Goal: Task Accomplishment & Management: Complete application form

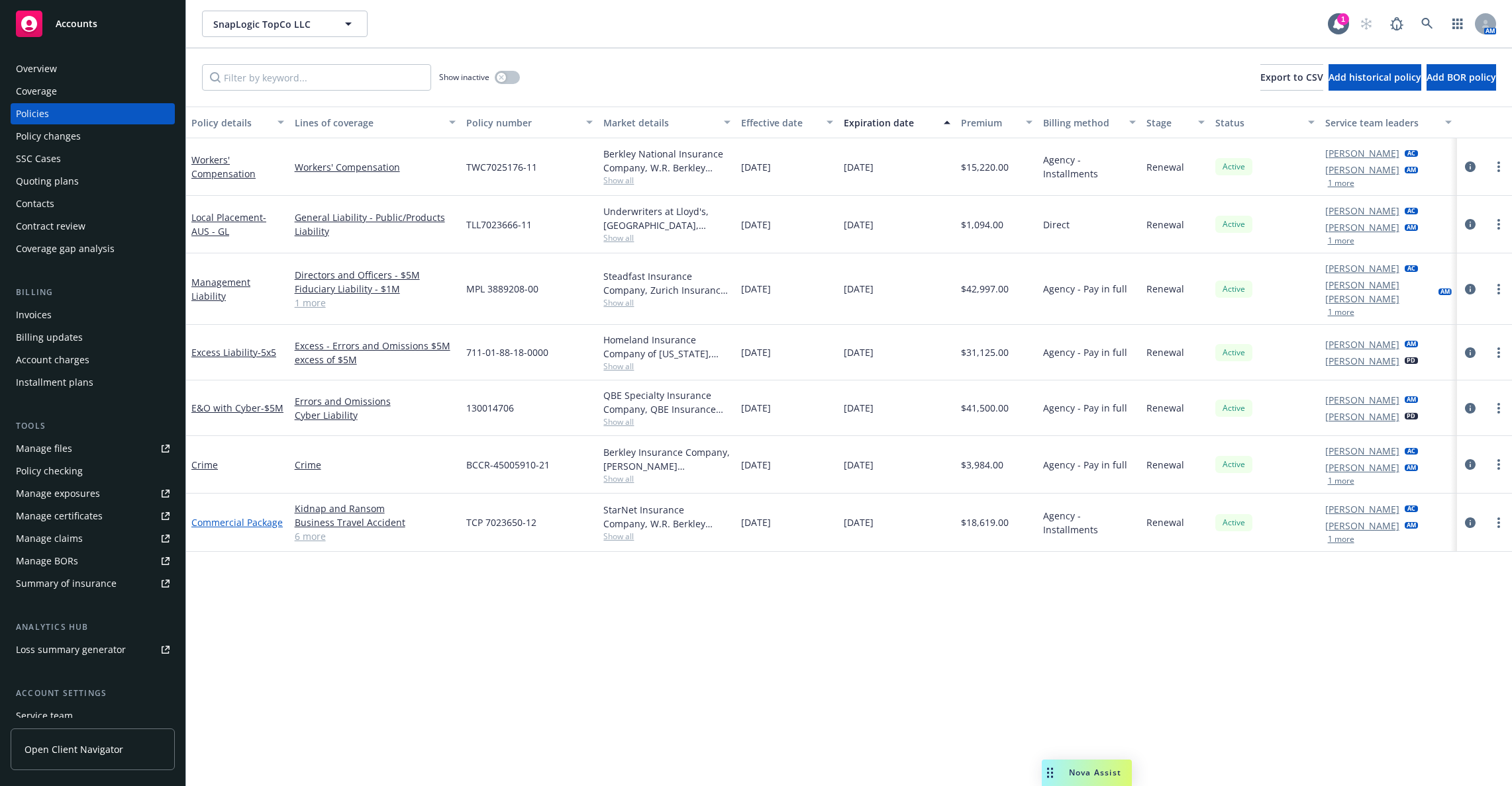
click at [224, 516] on link "Commercial Package" at bounding box center [237, 522] width 91 height 13
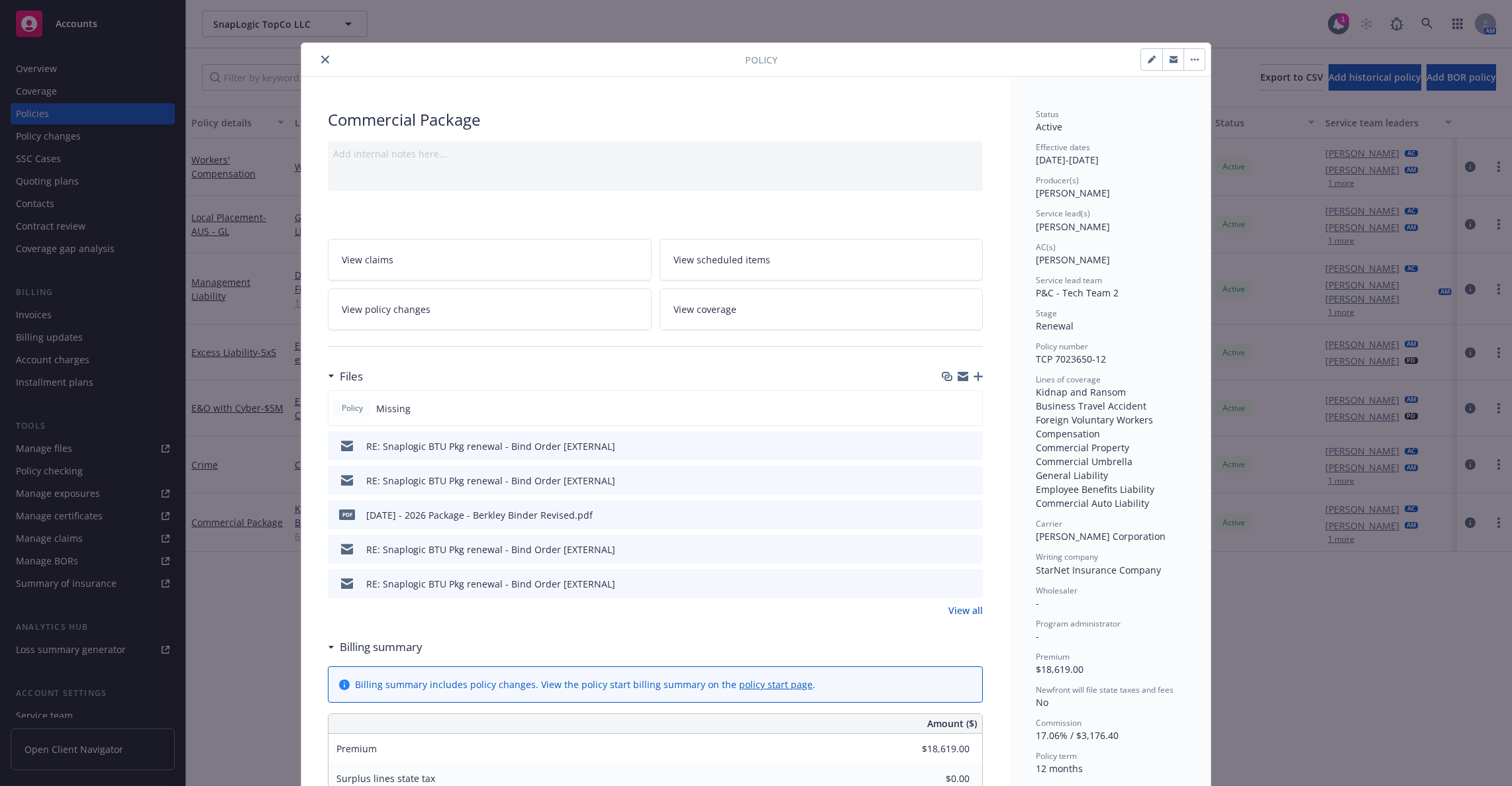
scroll to position [138, 0]
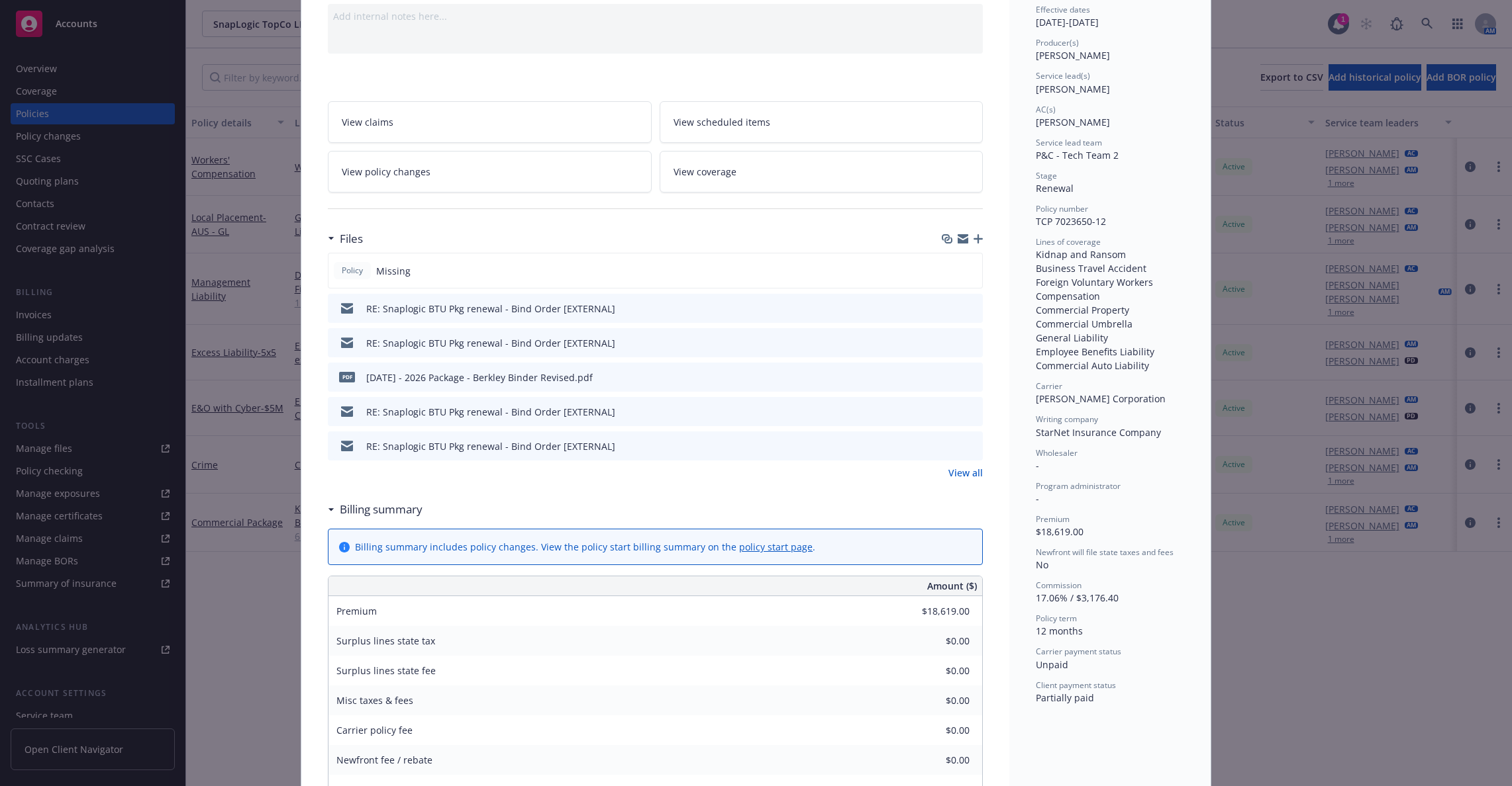
click at [965, 314] on button at bounding box center [971, 309] width 12 height 14
click at [968, 302] on button at bounding box center [971, 309] width 12 height 14
click at [967, 303] on icon "preview file" at bounding box center [970, 307] width 12 height 9
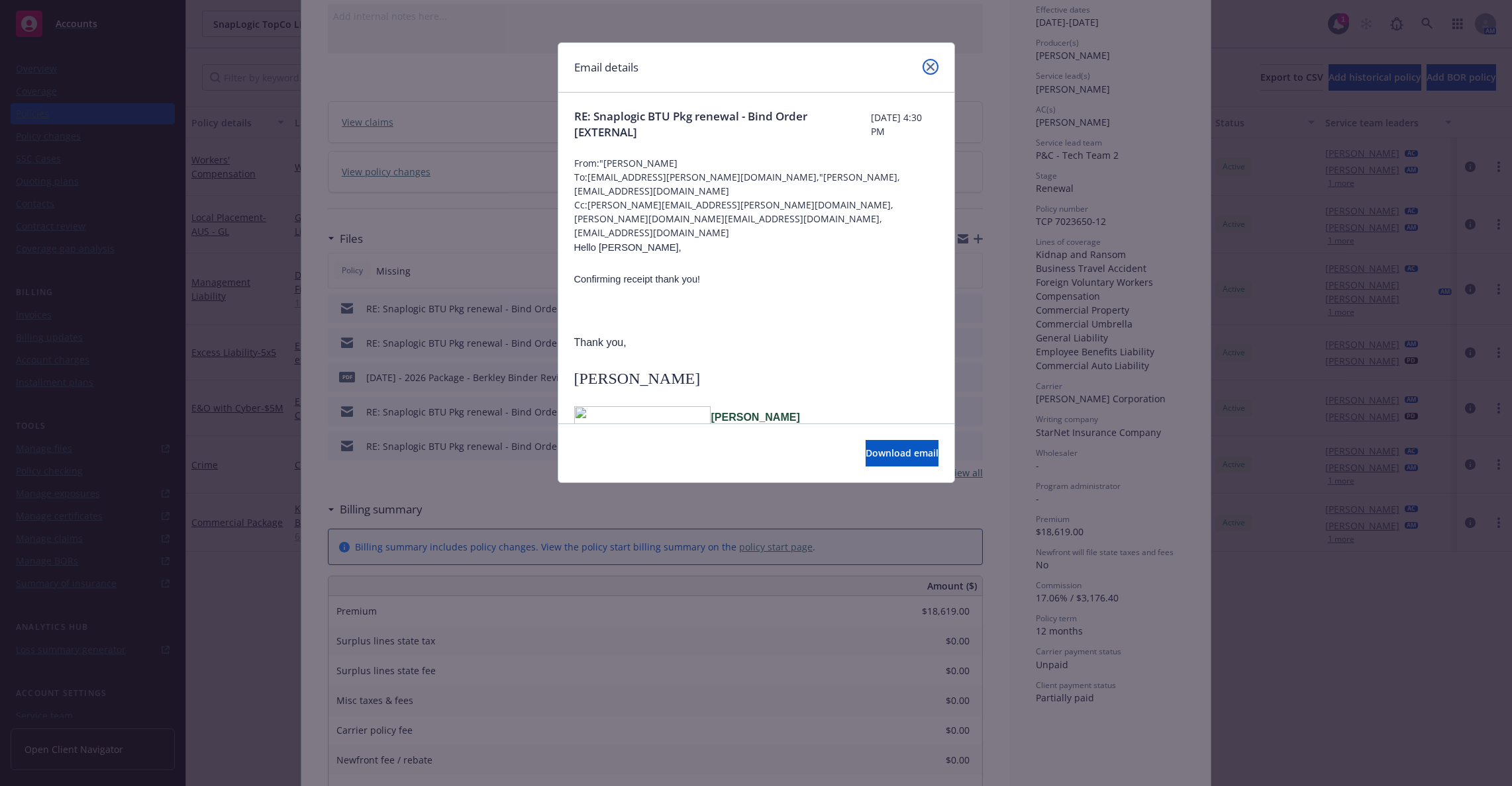
click at [933, 66] on icon "close" at bounding box center [930, 66] width 8 height 8
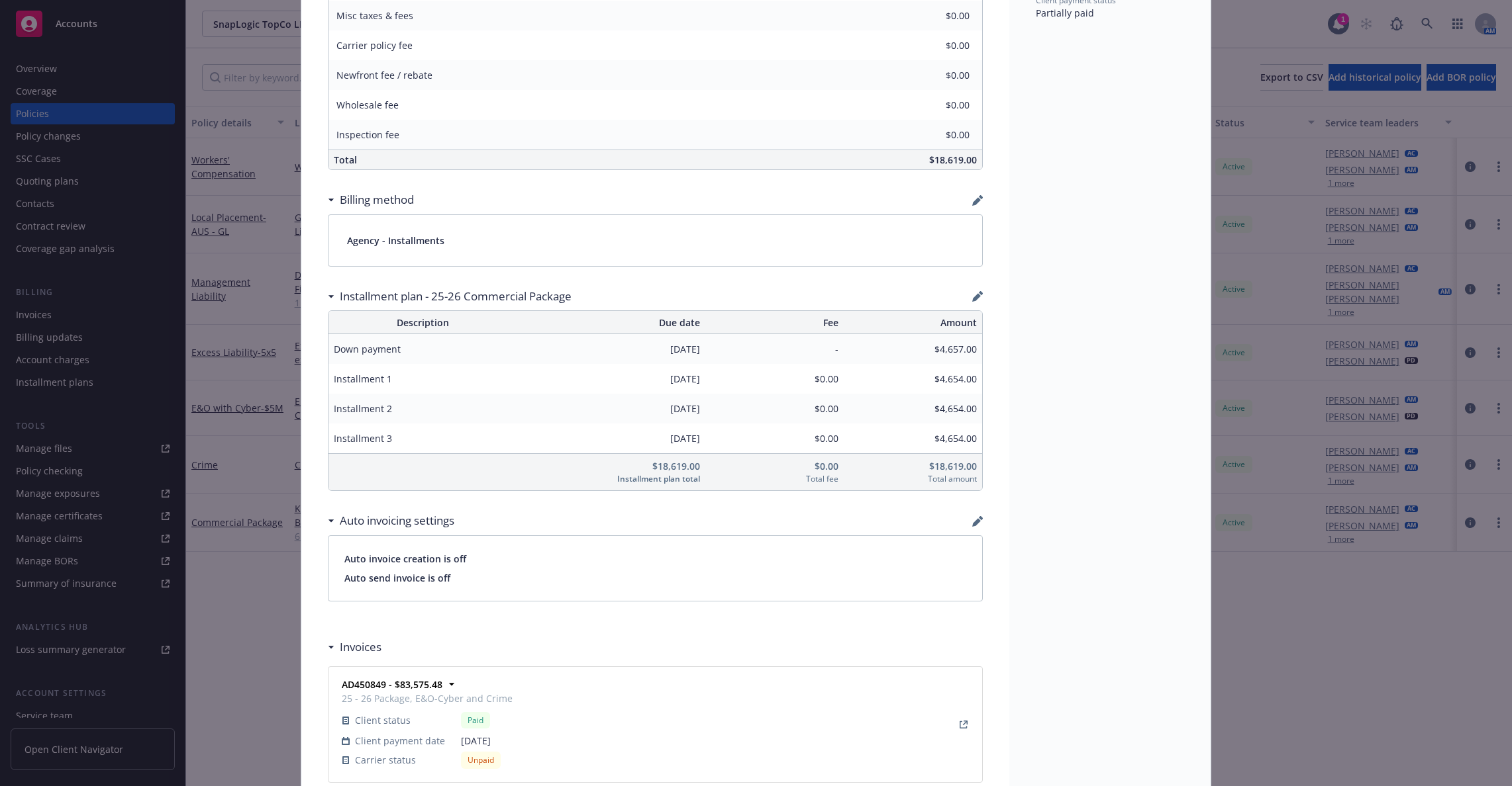
scroll to position [825, 0]
click at [342, 218] on div "Agency - Installments" at bounding box center [655, 238] width 654 height 51
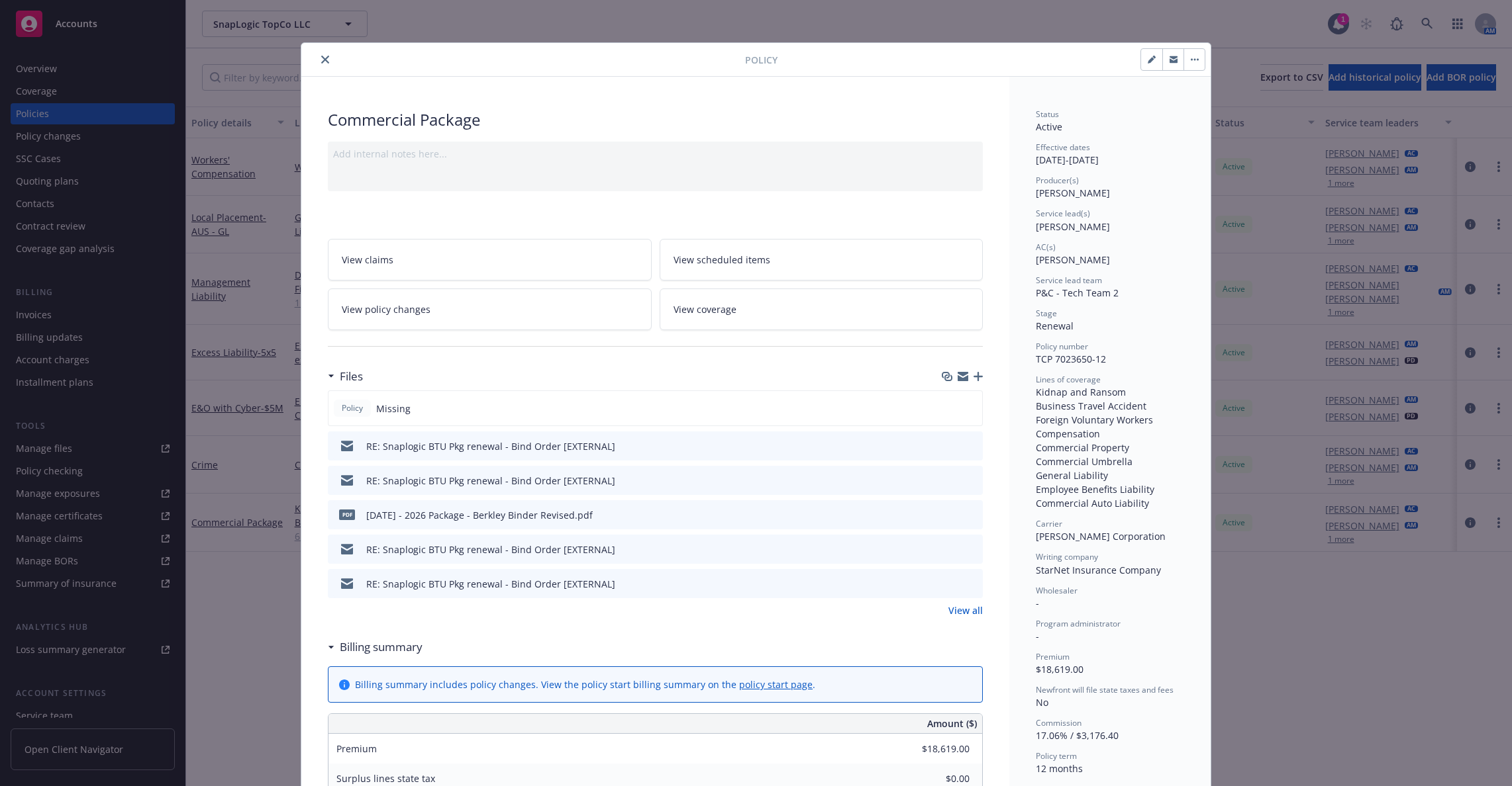
click at [321, 56] on icon "close" at bounding box center [324, 59] width 8 height 8
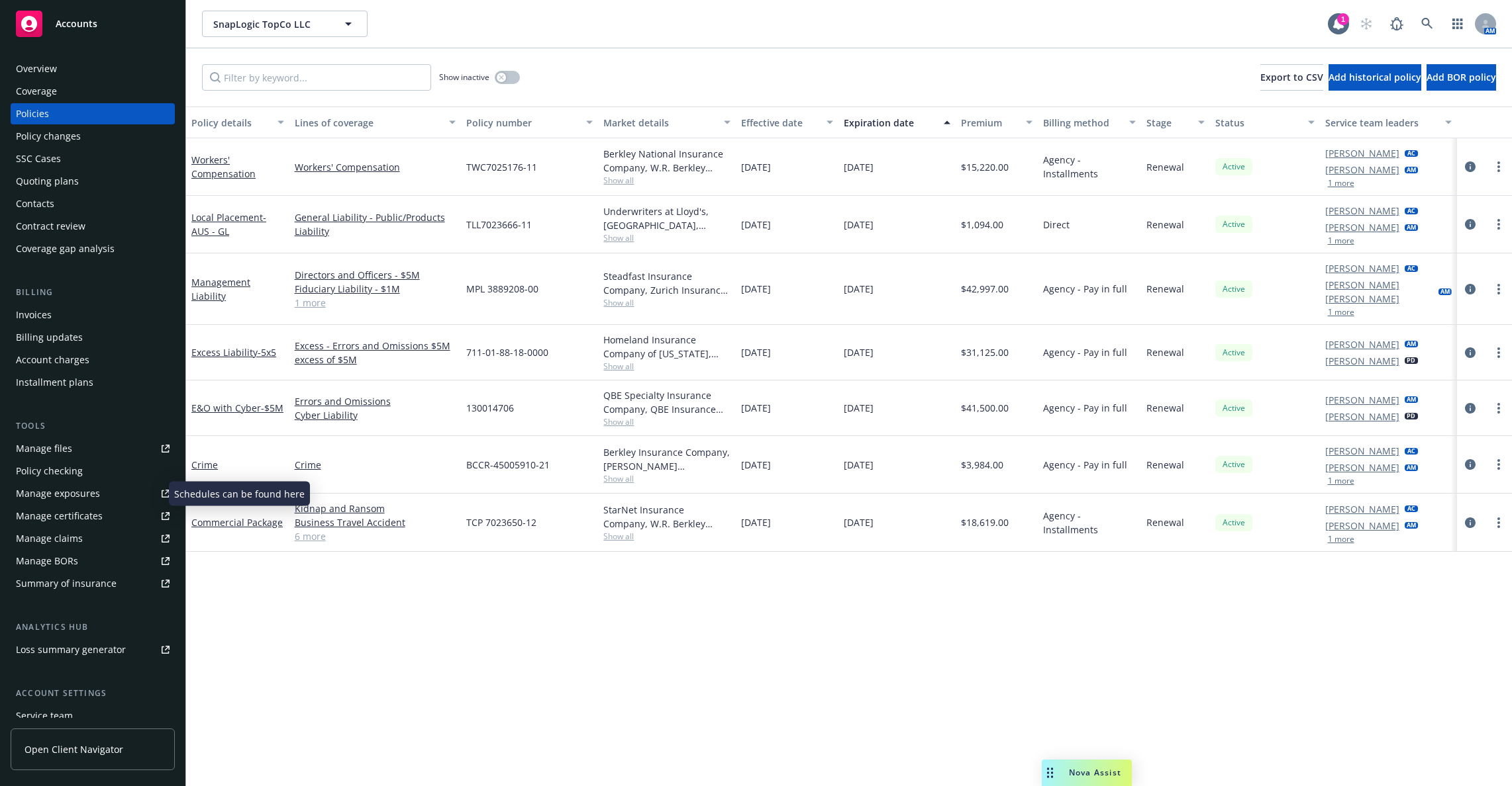
click at [120, 487] on link "Manage exposures" at bounding box center [93, 493] width 164 height 21
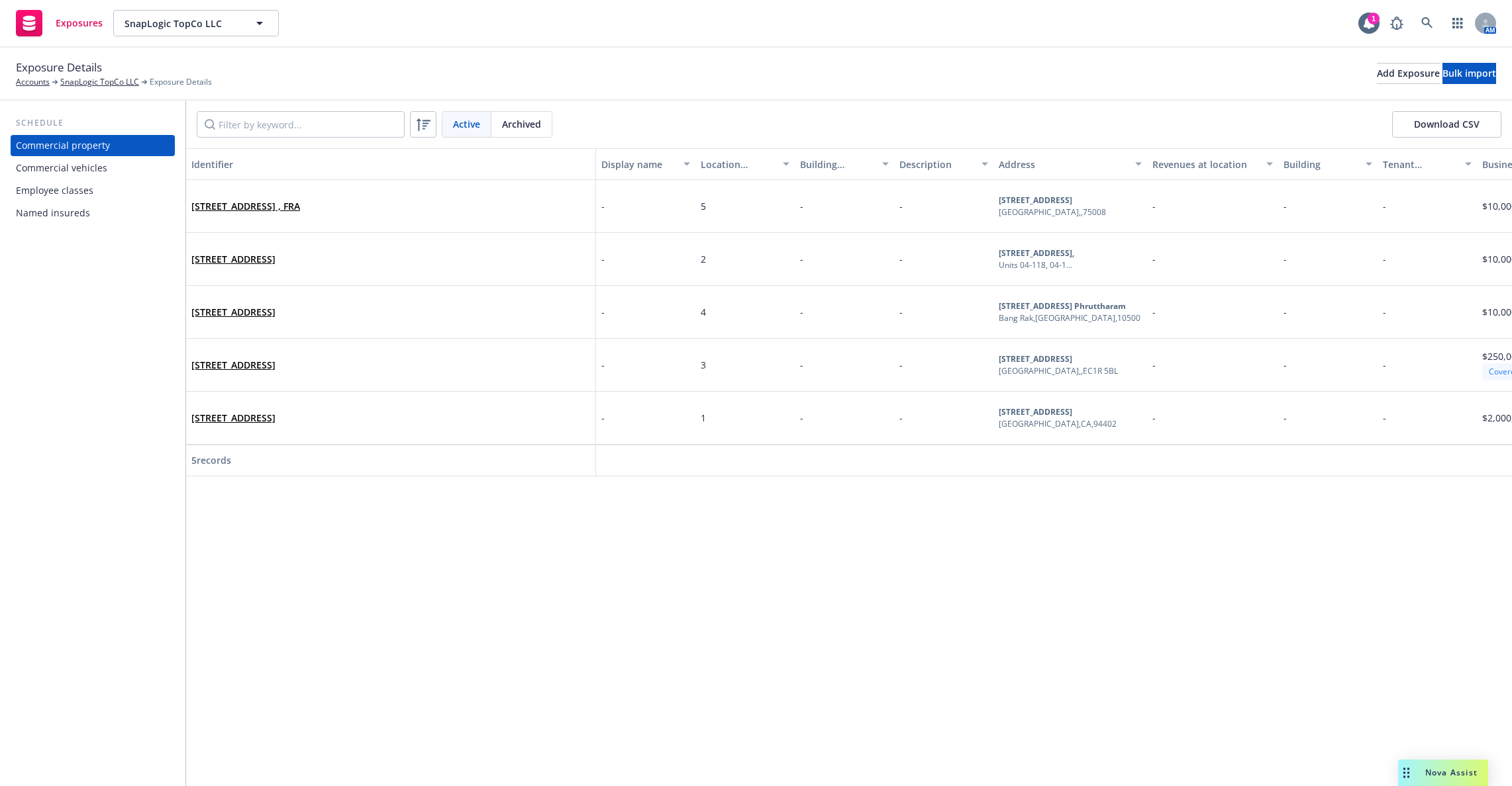
click at [150, 186] on div "Employee classes" at bounding box center [92, 190] width 153 height 21
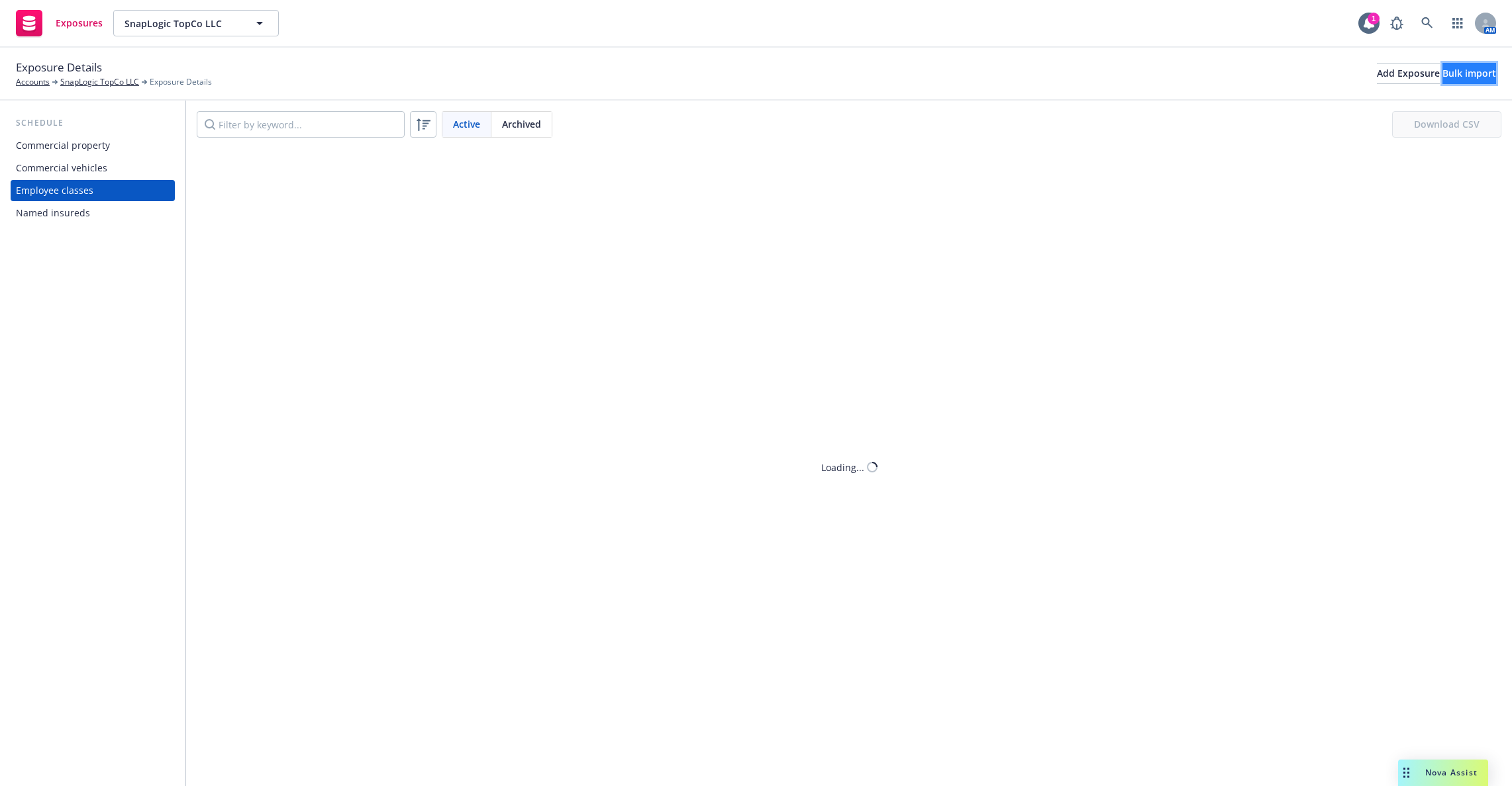
click at [1442, 74] on div "Bulk import" at bounding box center [1468, 73] width 53 height 19
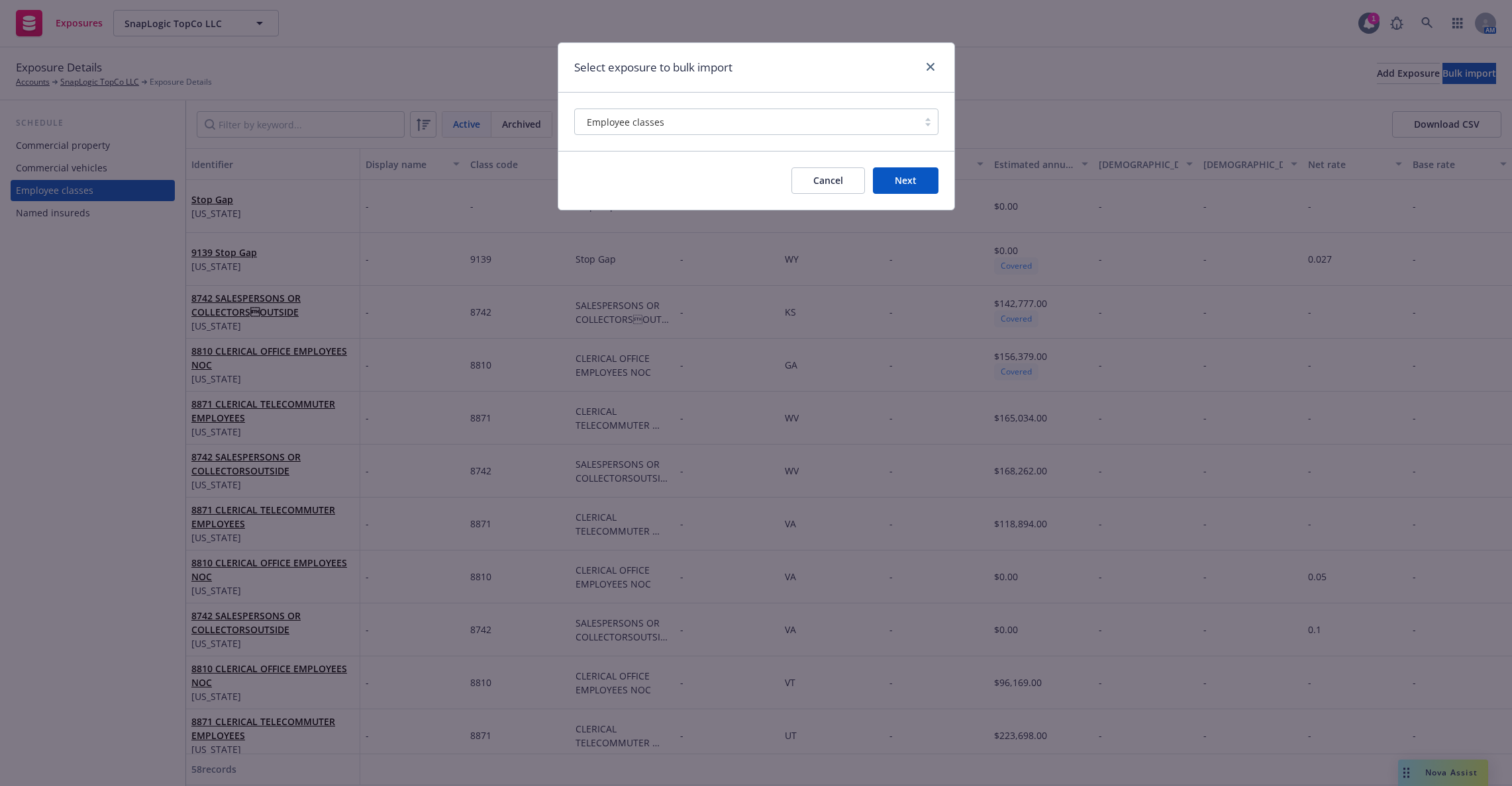
click at [891, 179] on button "Next" at bounding box center [905, 180] width 65 height 26
click at [933, 65] on icon "close" at bounding box center [930, 66] width 8 height 8
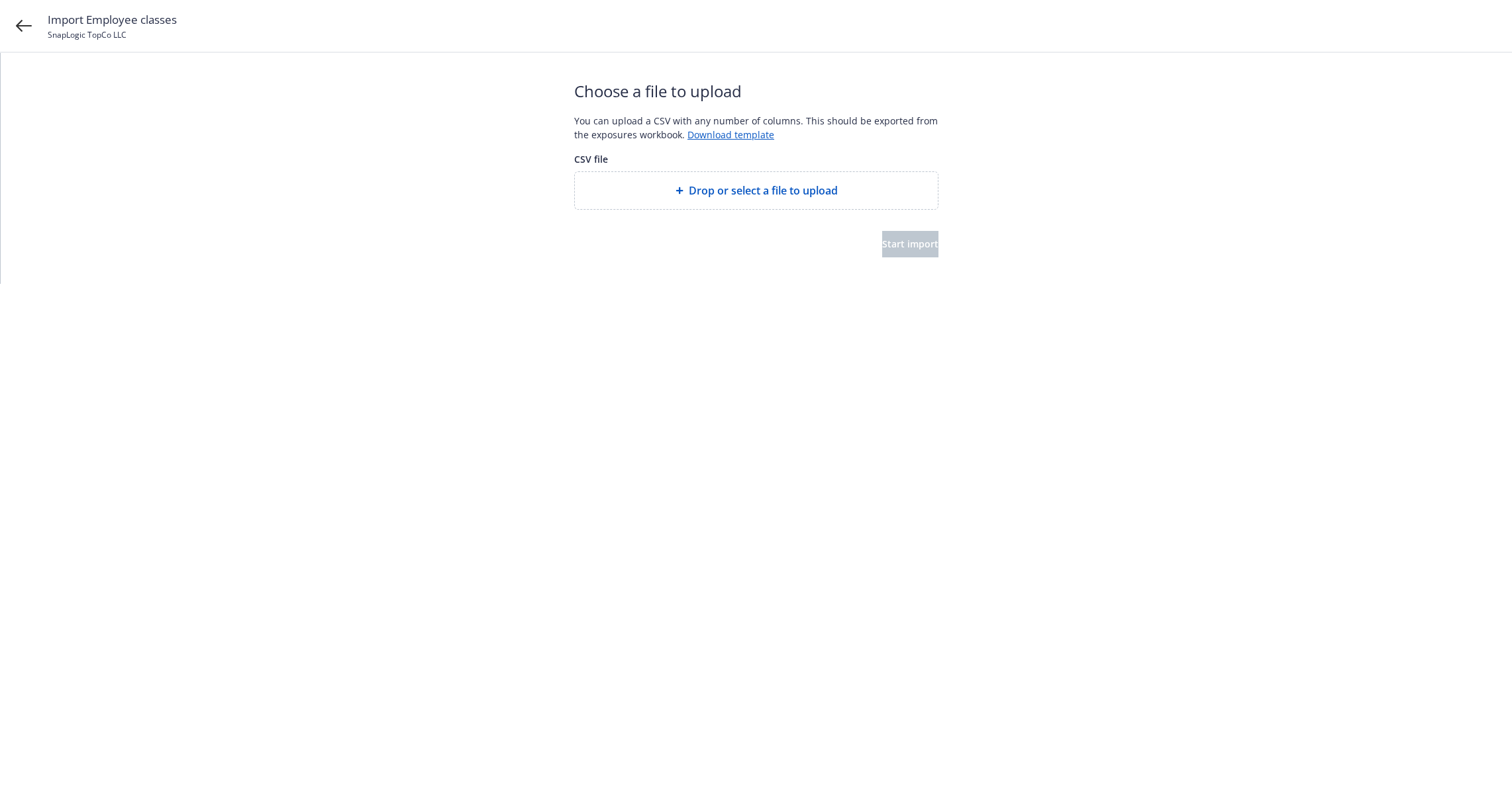
click at [688, 196] on span "Drop or select a file to upload" at bounding box center [763, 190] width 149 height 16
click at [892, 250] on button "Start import" at bounding box center [910, 244] width 56 height 26
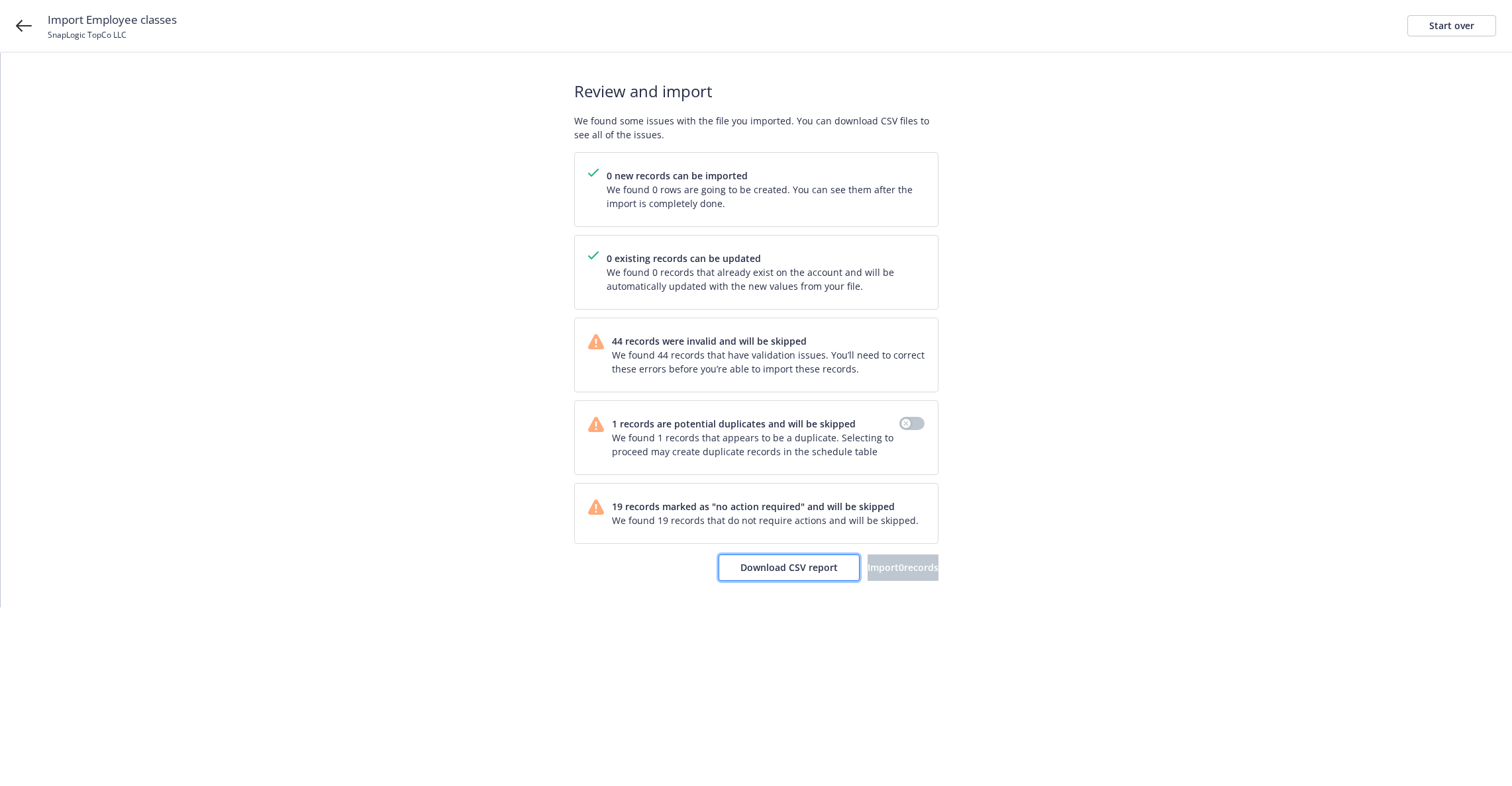
click at [785, 568] on span "Download CSV report" at bounding box center [788, 567] width 97 height 13
click at [275, 304] on div "Review and import We found some issues with the file you imported. You can down…" at bounding box center [756, 330] width 1511 height 554
click at [24, 33] on icon at bounding box center [24, 25] width 16 height 16
